Goal: Task Accomplishment & Management: Manage account settings

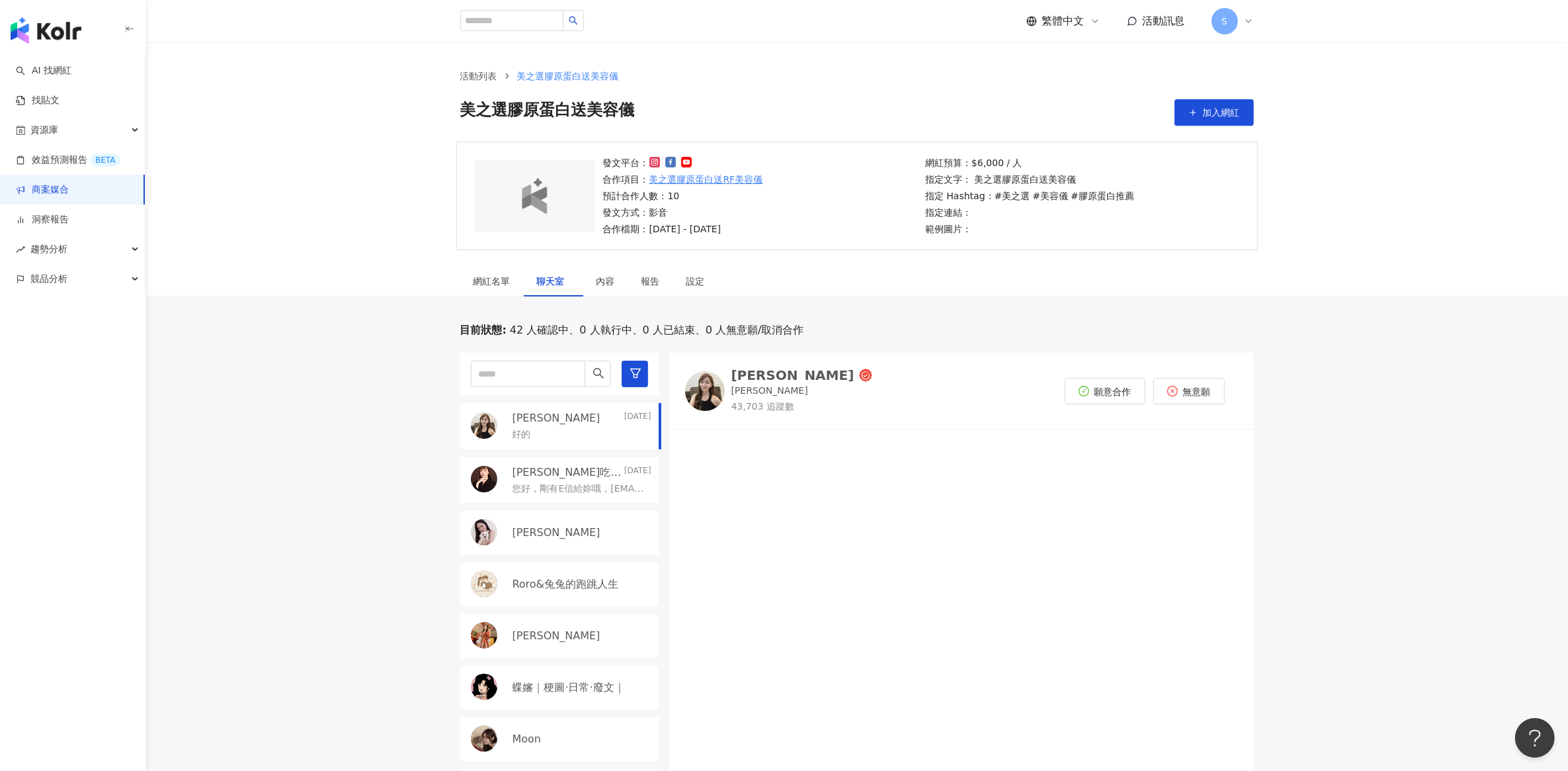
click at [587, 76] on span "美之選膠原蛋白送美容儀" at bounding box center [567, 75] width 102 height 11
click at [63, 193] on link "商案媒合" at bounding box center [42, 190] width 53 height 13
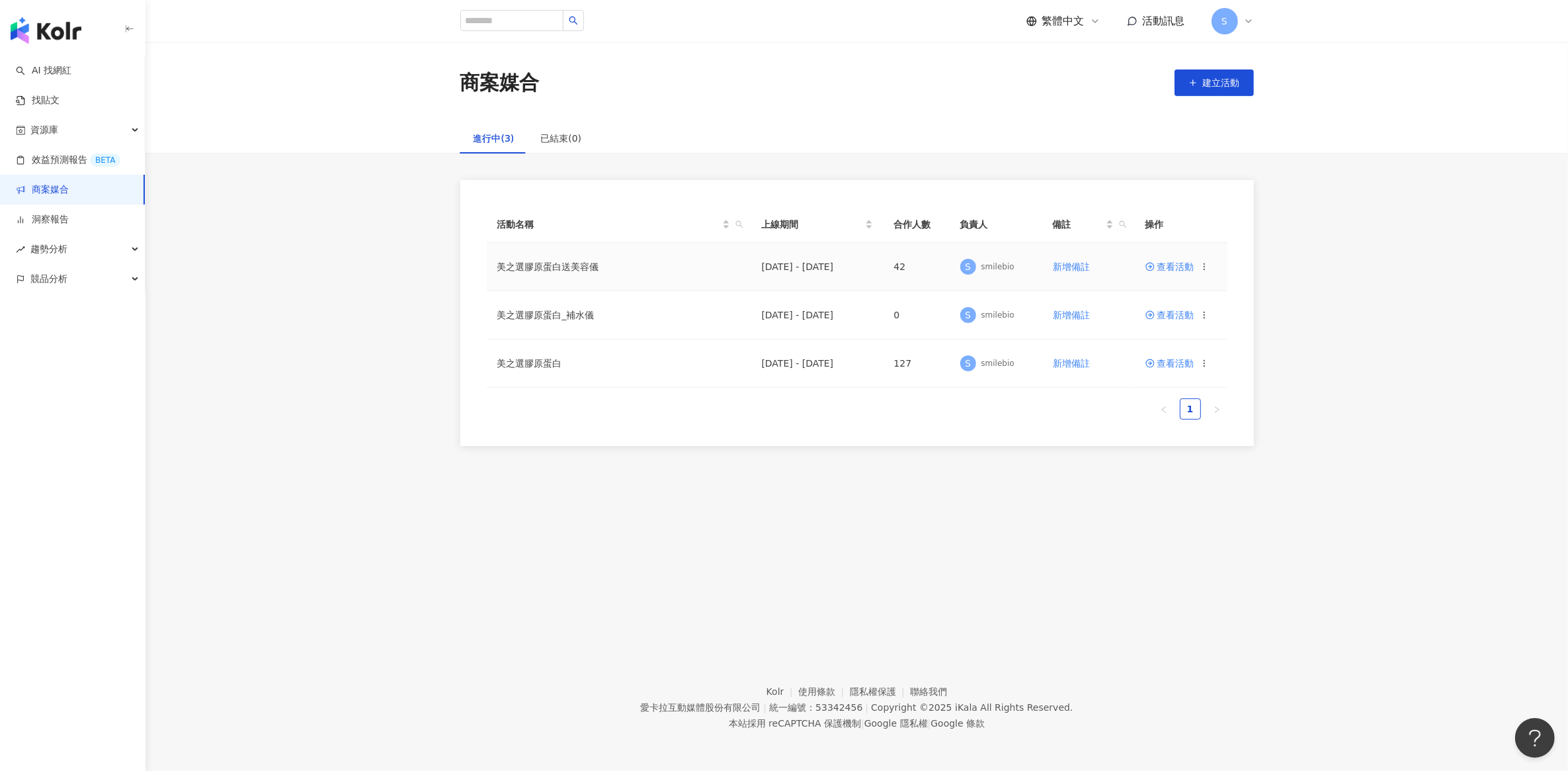
click at [1175, 267] on span "查看活動" at bounding box center [1169, 266] width 49 height 9
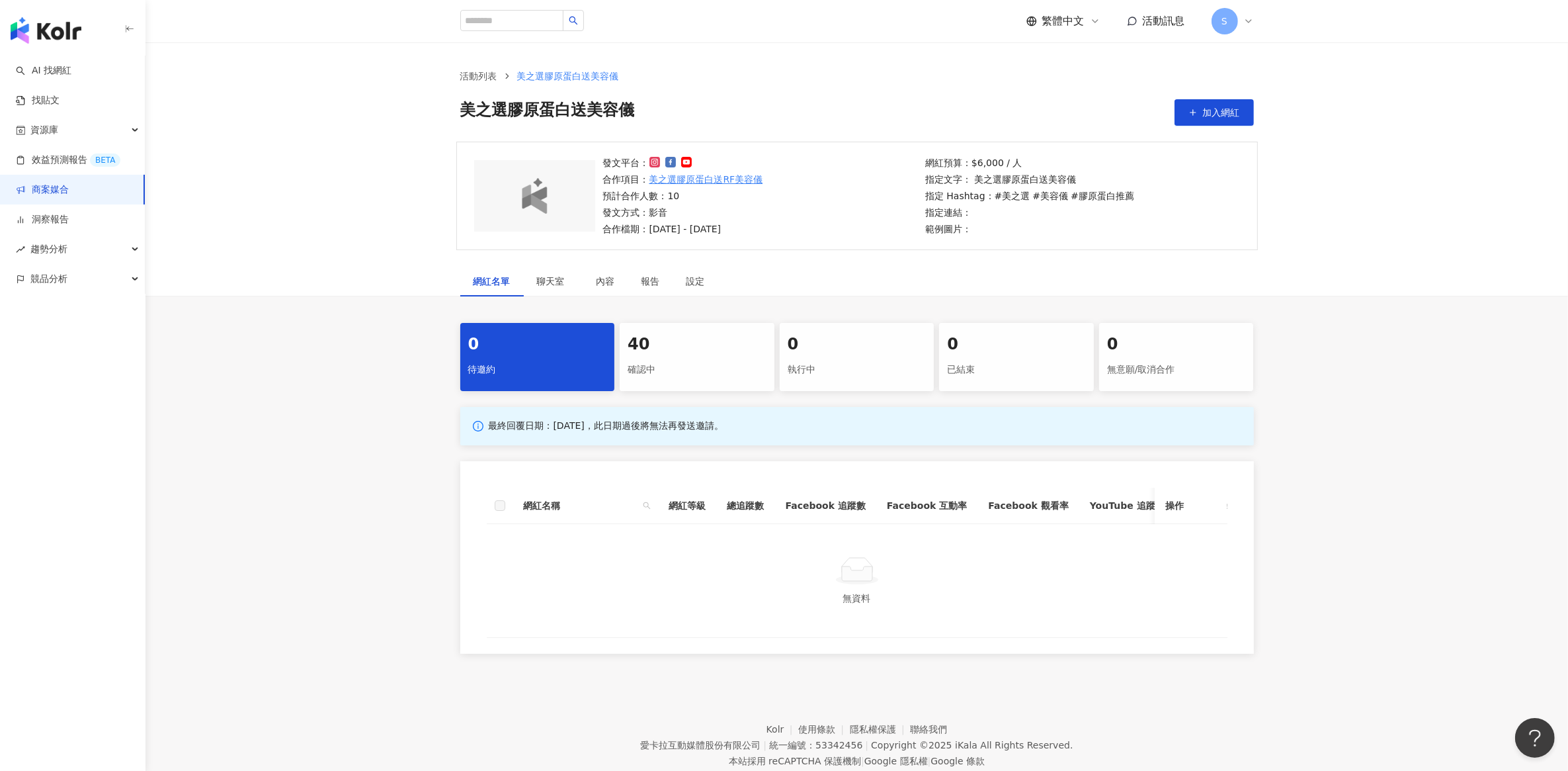
click at [684, 348] on div "40" at bounding box center [697, 344] width 139 height 23
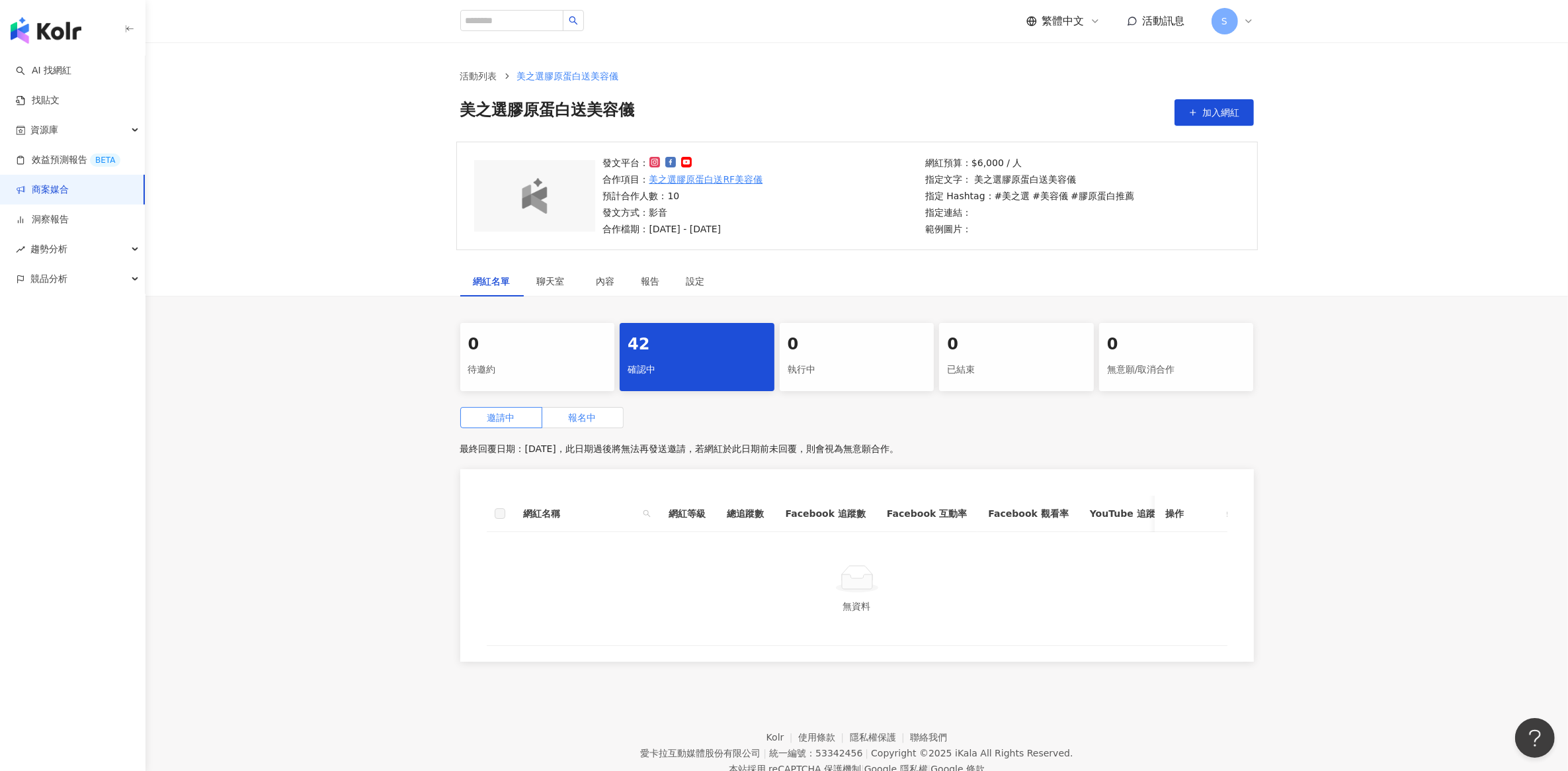
click at [589, 416] on span "報名中" at bounding box center [582, 417] width 28 height 11
click at [335, 412] on div "0 待邀約 42 確認中 0 執行中 0 已結束 0 無意願/取消合作 邀請中 報名中 最終回覆日期：[DATE]，此日期後將會關閉活動報名，若於此日期前未回…" at bounding box center [857, 495] width 1422 height 346
